Goal: Transaction & Acquisition: Purchase product/service

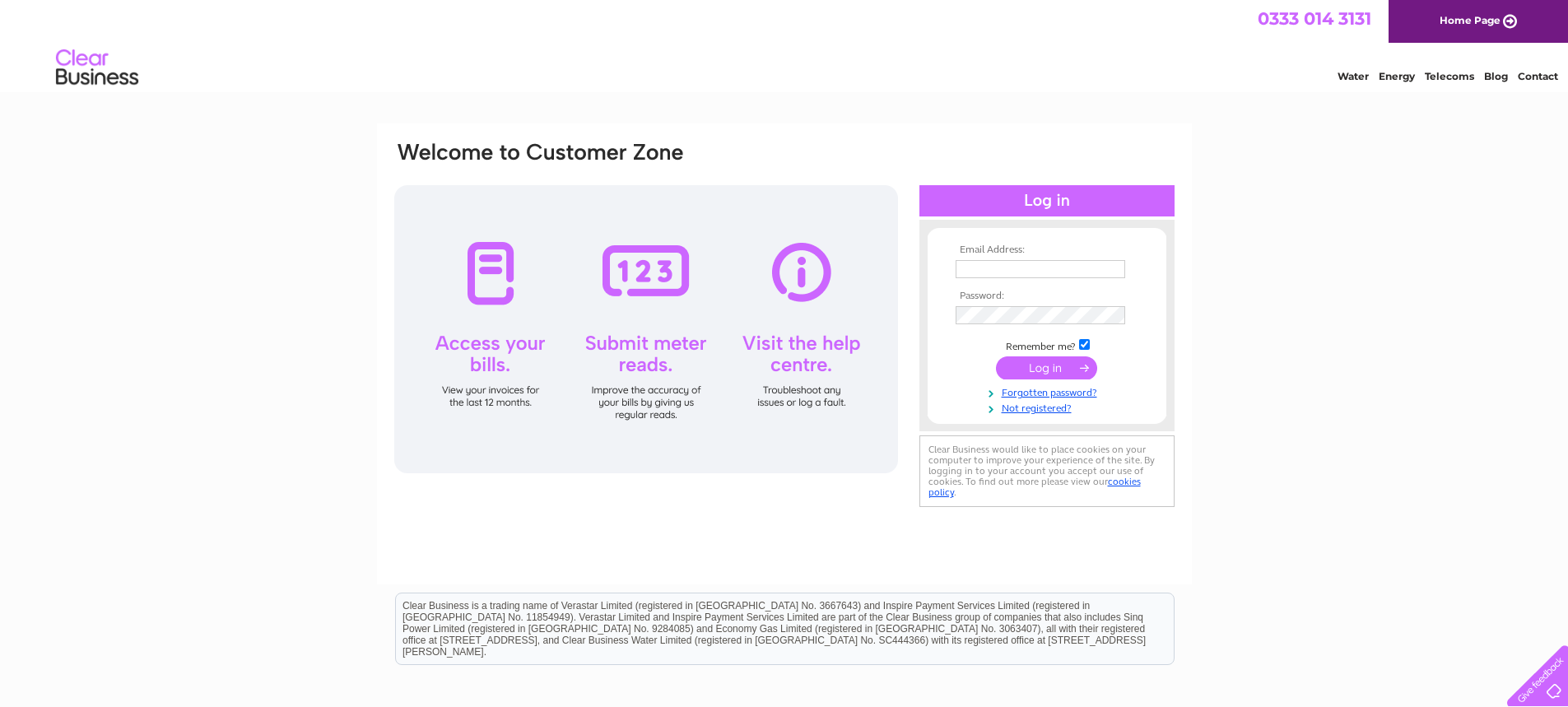
type input "vets@thevetcentreuddingston.co.uk"
click at [1053, 365] on input "submit" at bounding box center [1047, 368] width 101 height 23
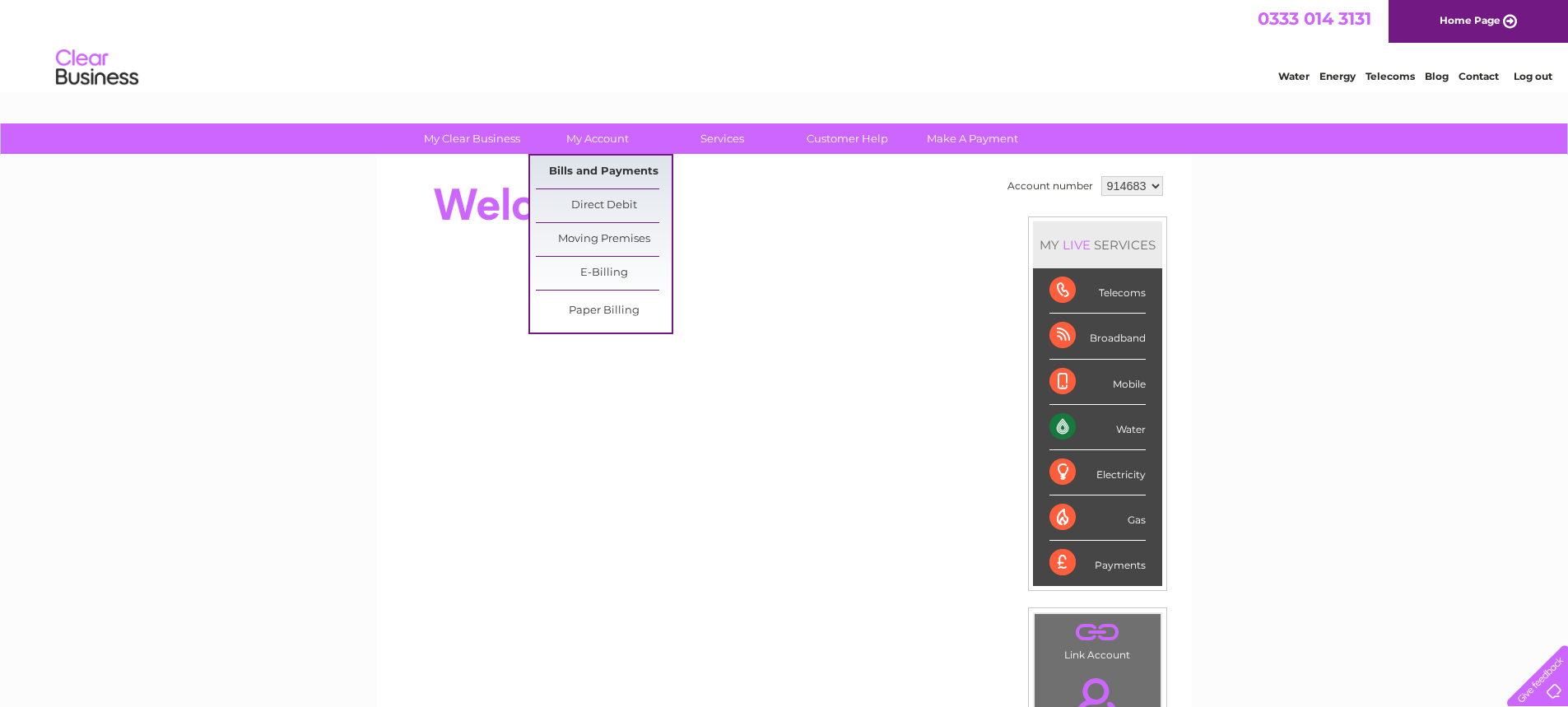
click at [592, 169] on link "Bills and Payments" at bounding box center [604, 172] width 136 height 33
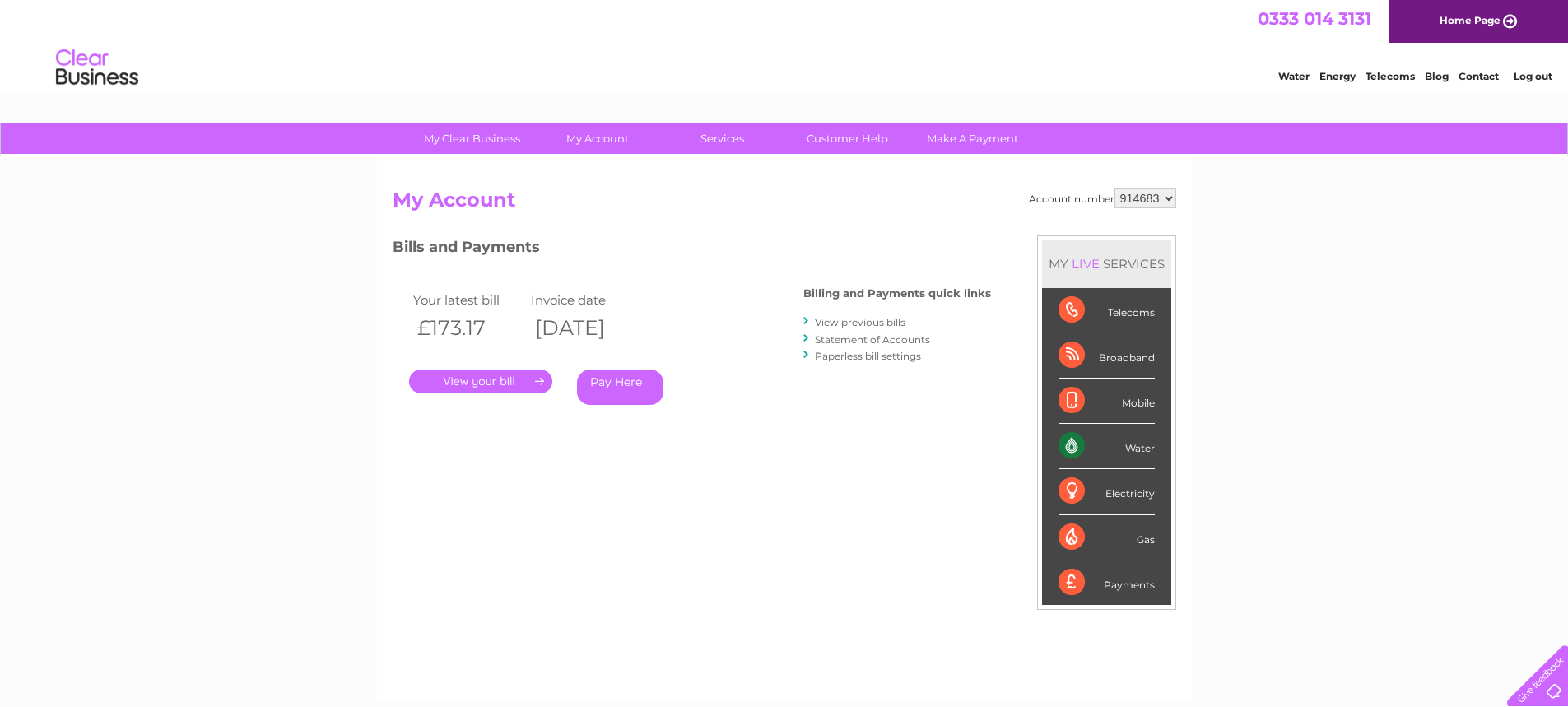
click at [525, 375] on link "." at bounding box center [480, 381] width 143 height 24
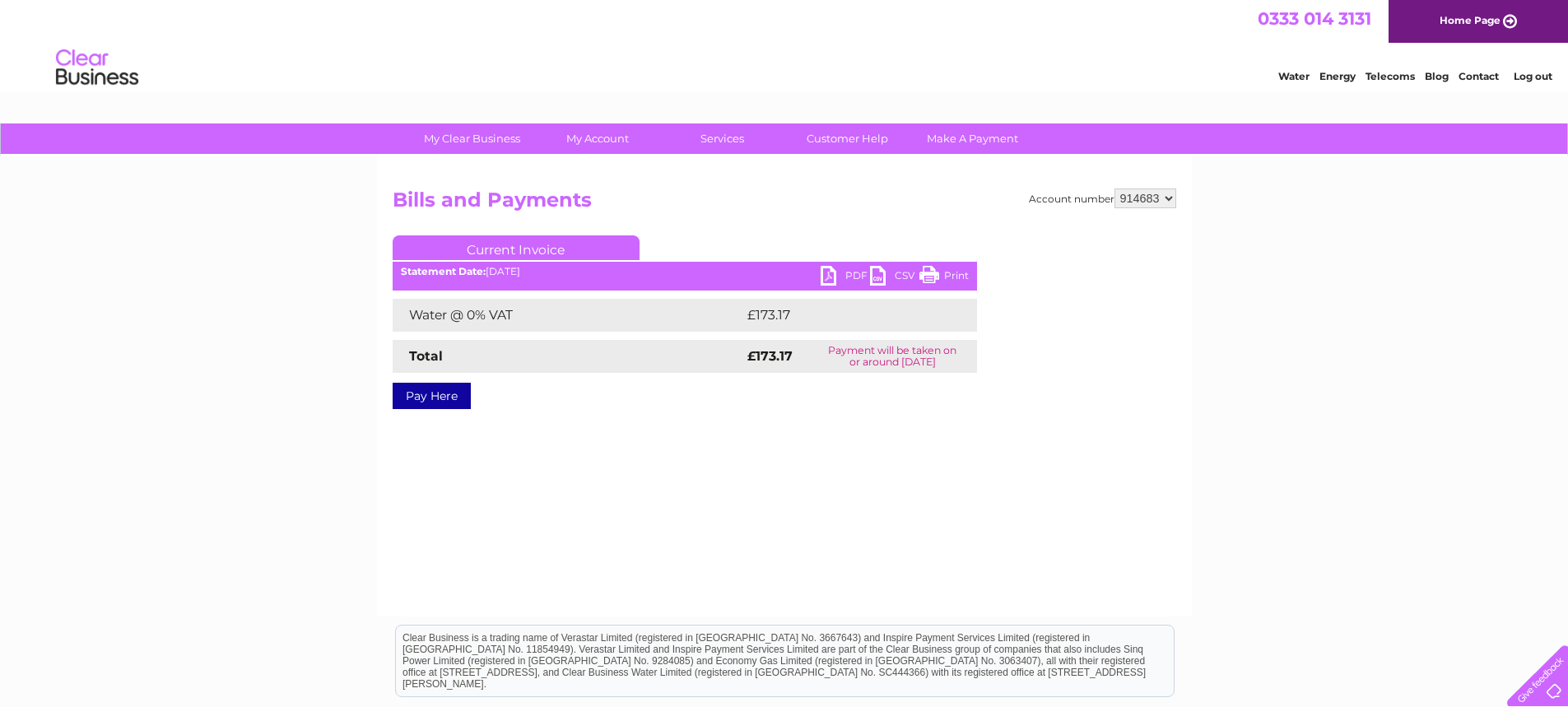
click at [428, 395] on link "Pay Here" at bounding box center [432, 396] width 79 height 26
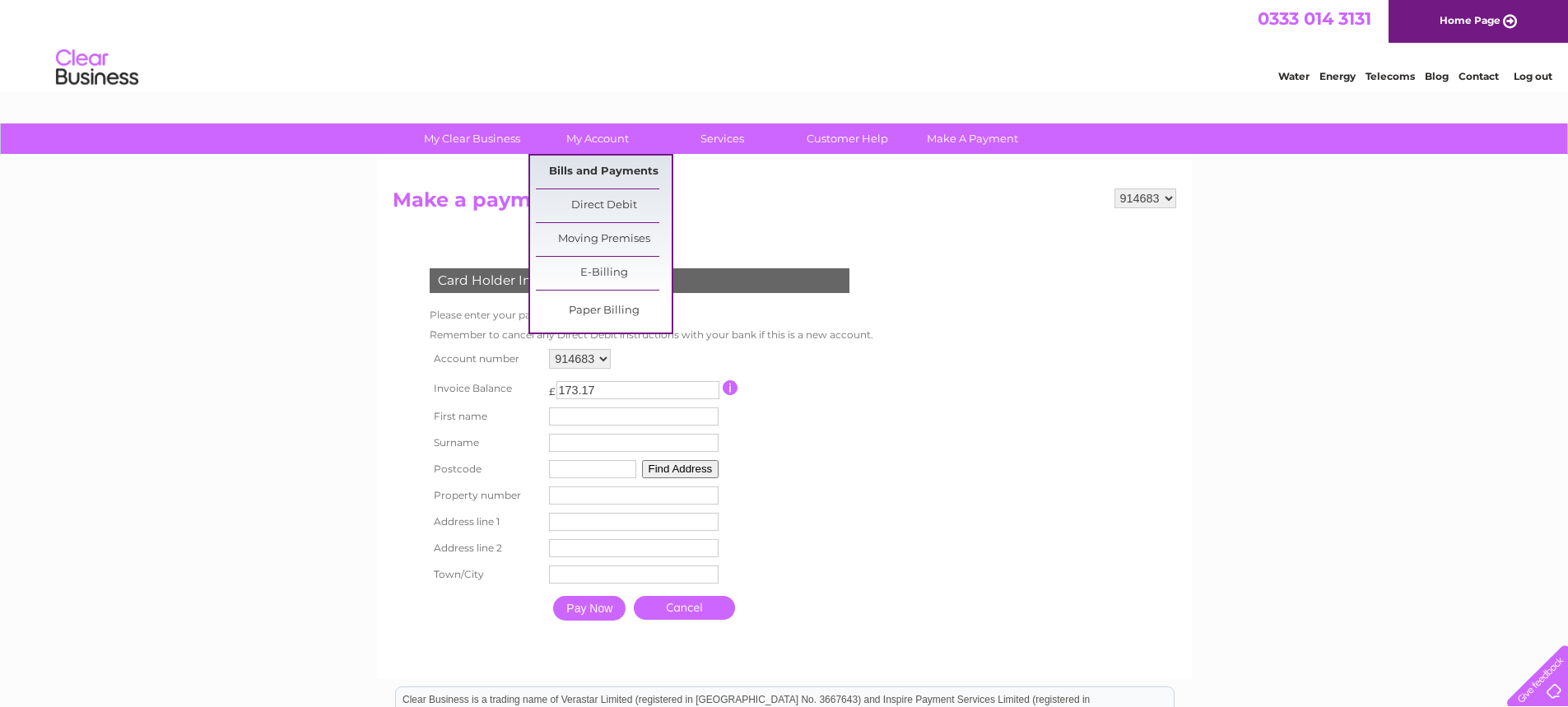
click at [591, 165] on link "Bills and Payments" at bounding box center [604, 172] width 136 height 33
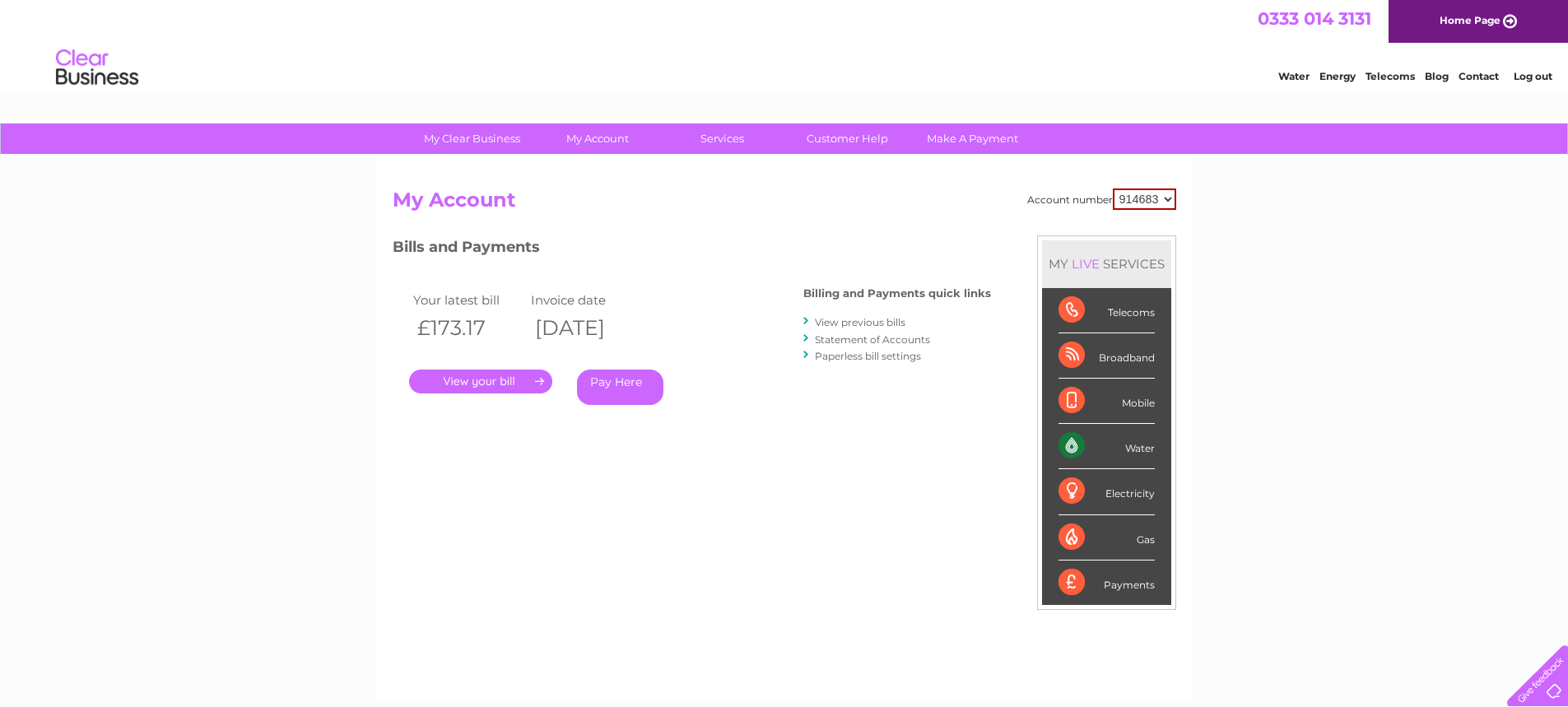
click at [487, 385] on link "." at bounding box center [480, 381] width 143 height 24
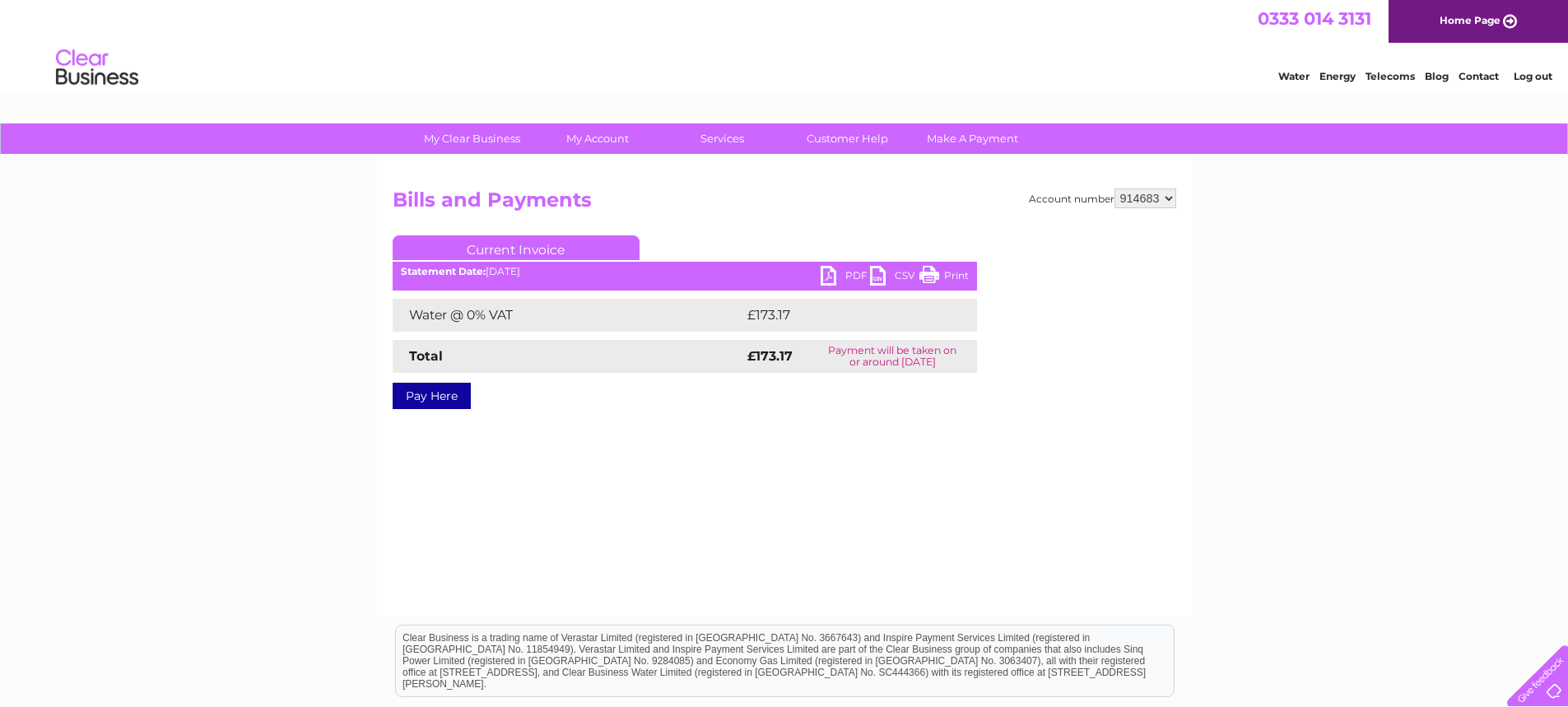
click at [849, 274] on link "PDF" at bounding box center [846, 277] width 50 height 24
click at [864, 275] on link "PDF" at bounding box center [846, 277] width 50 height 24
